Goal: Information Seeking & Learning: Find specific fact

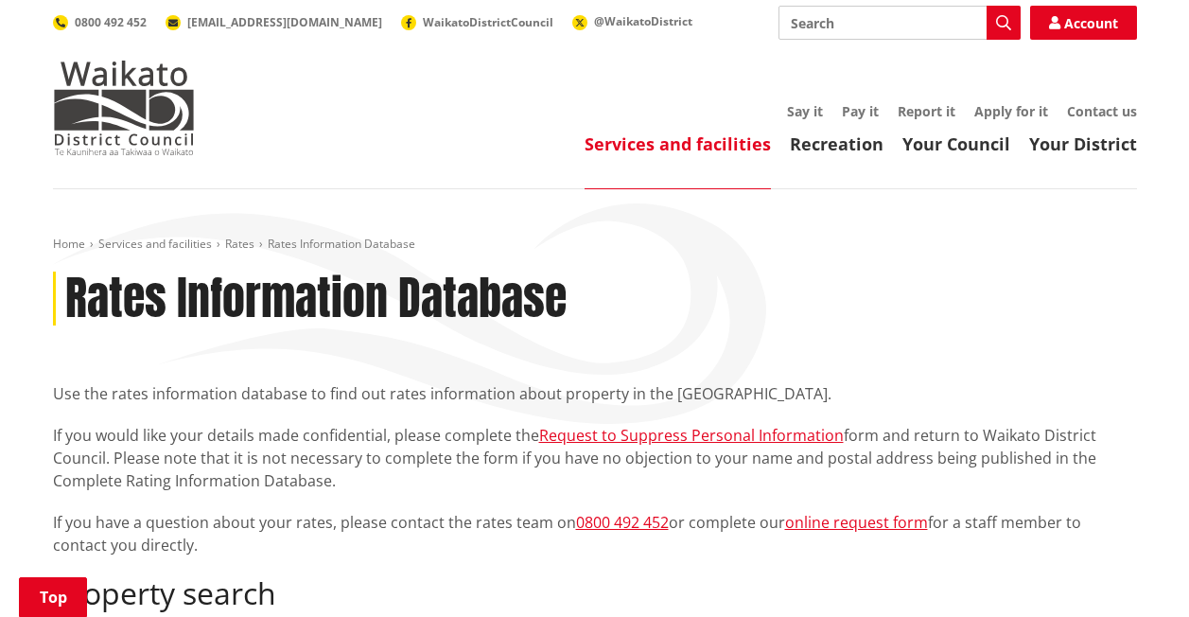
scroll to position [473, 0]
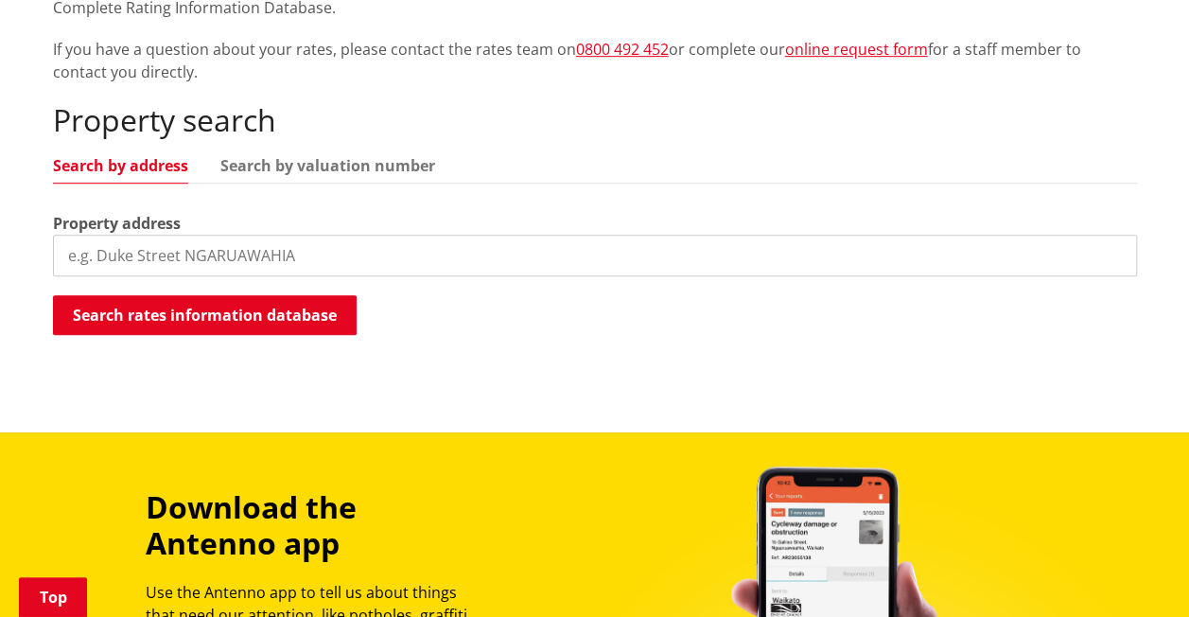
drag, startPoint x: 83, startPoint y: 254, endPoint x: 124, endPoint y: 254, distance: 40.7
click at [84, 254] on input "search" at bounding box center [595, 256] width 1084 height 42
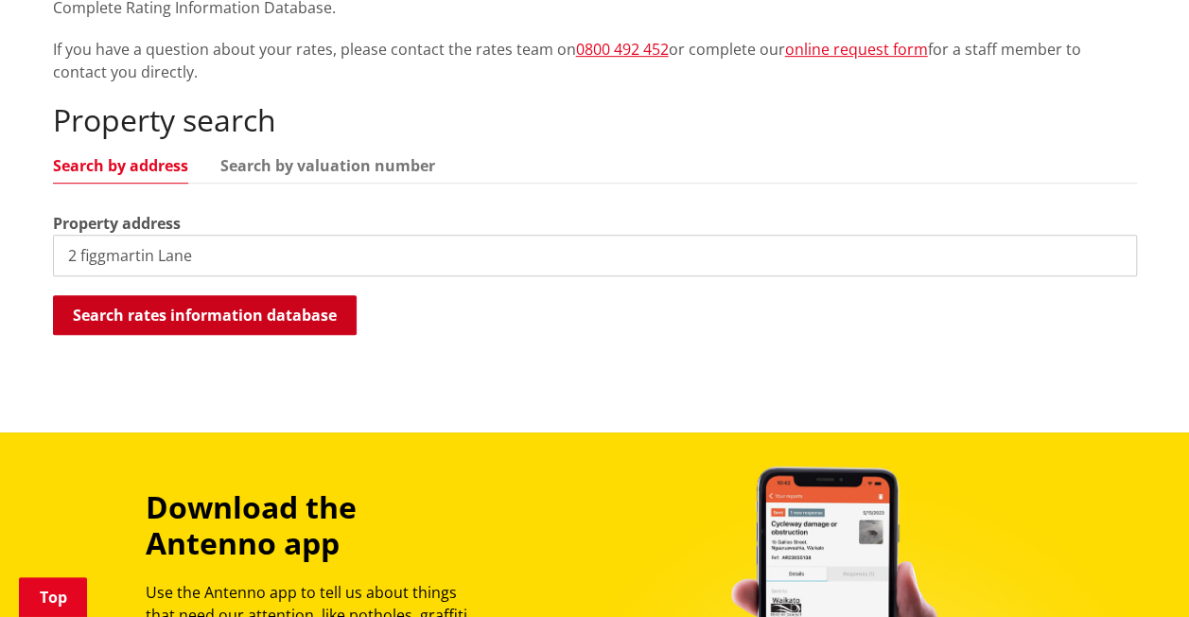
type input "2 figgmartin Lane"
click at [202, 314] on button "Search rates information database" at bounding box center [205, 315] width 304 height 40
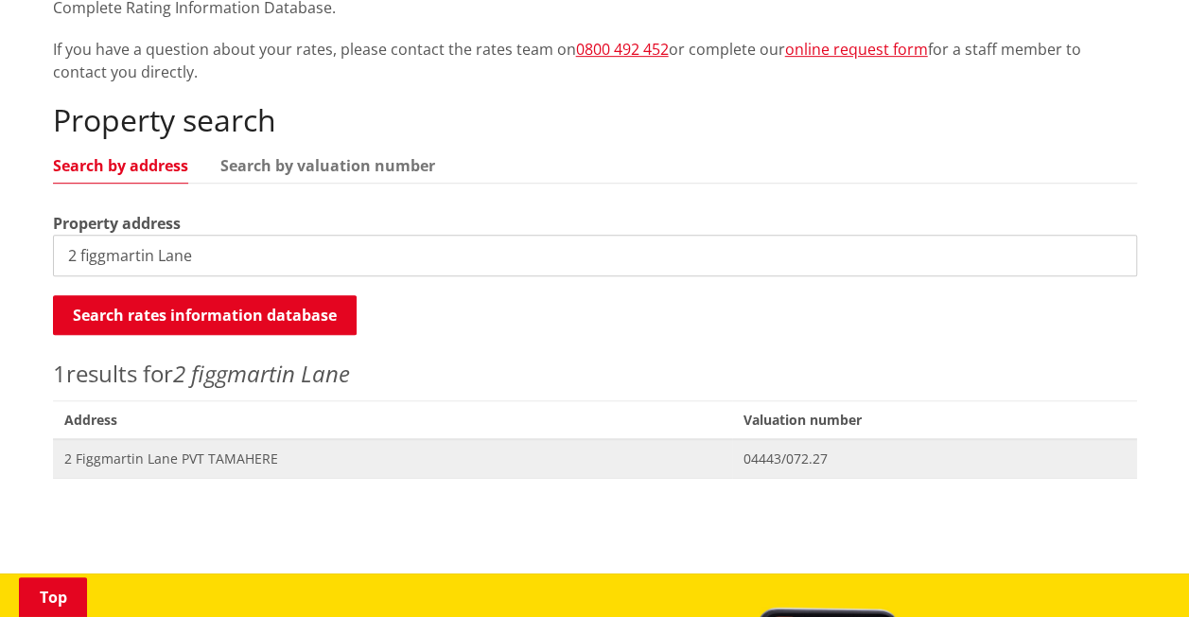
click at [144, 455] on span "2 Figgmartin Lane PVT TAMAHERE" at bounding box center [392, 458] width 657 height 19
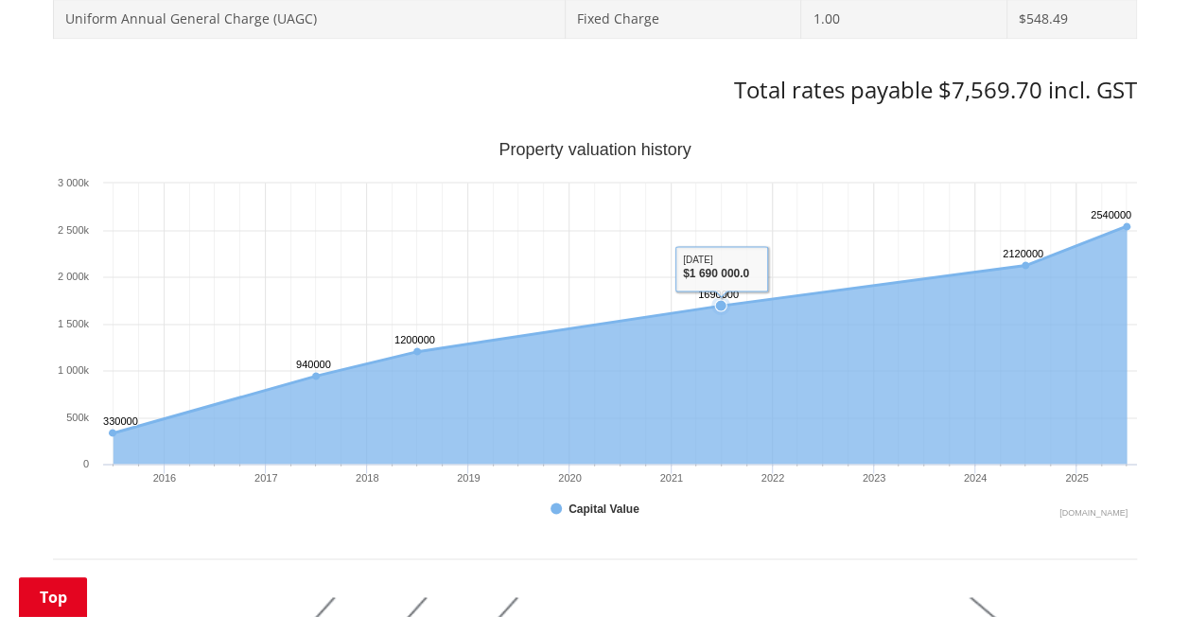
scroll to position [946, 0]
